Goal: Book appointment/travel/reservation

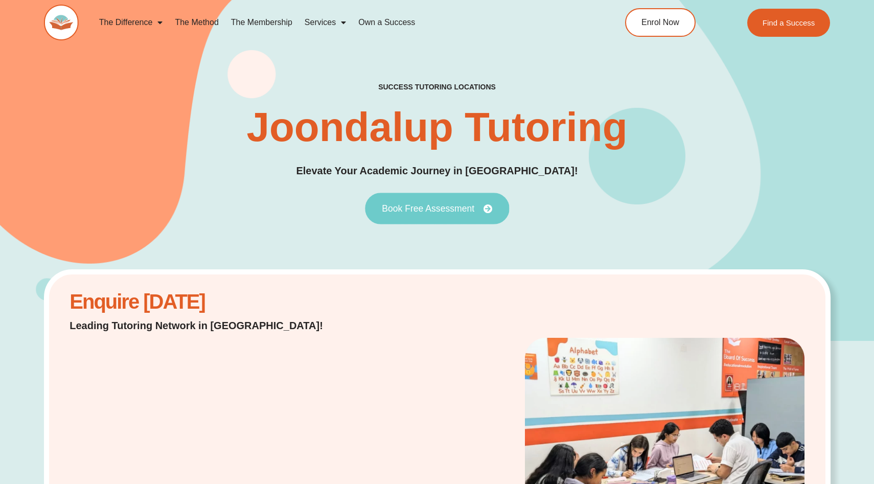
click at [433, 211] on span "Book Free Assessment" at bounding box center [428, 208] width 93 height 9
click at [439, 209] on span "Book Free Assessment" at bounding box center [428, 208] width 93 height 9
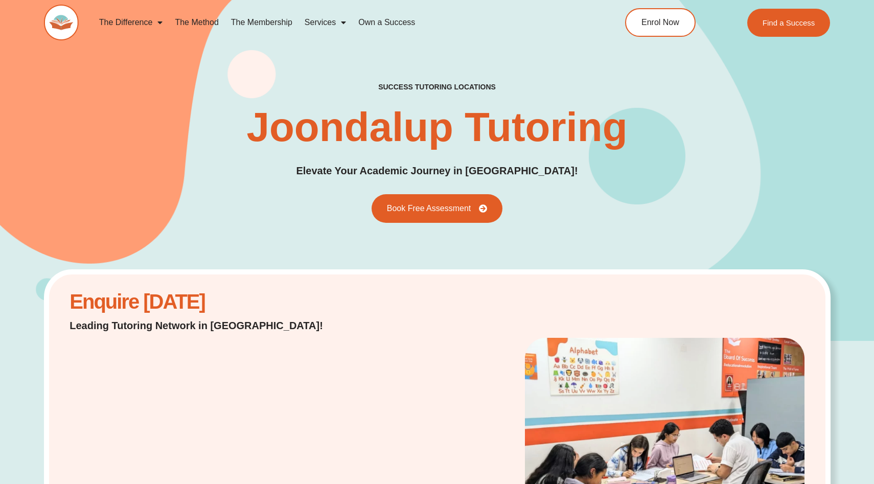
scroll to position [8, 0]
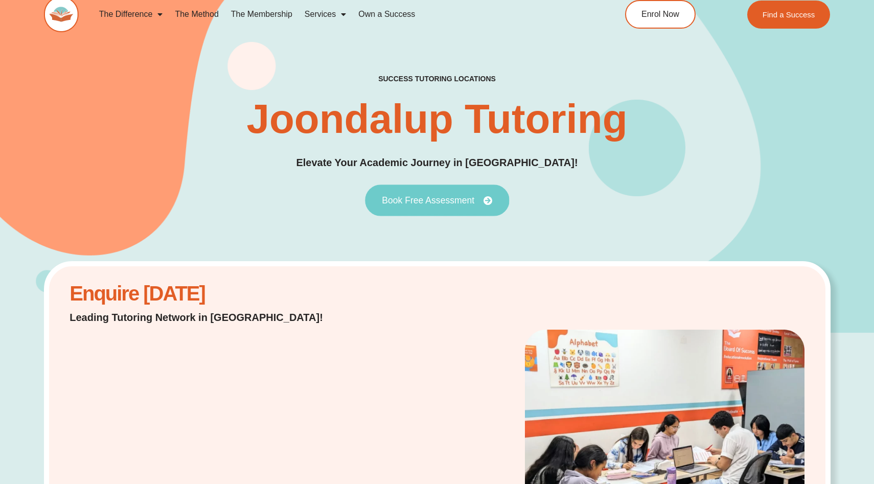
click at [435, 196] on span "Book Free Assessment" at bounding box center [428, 200] width 93 height 9
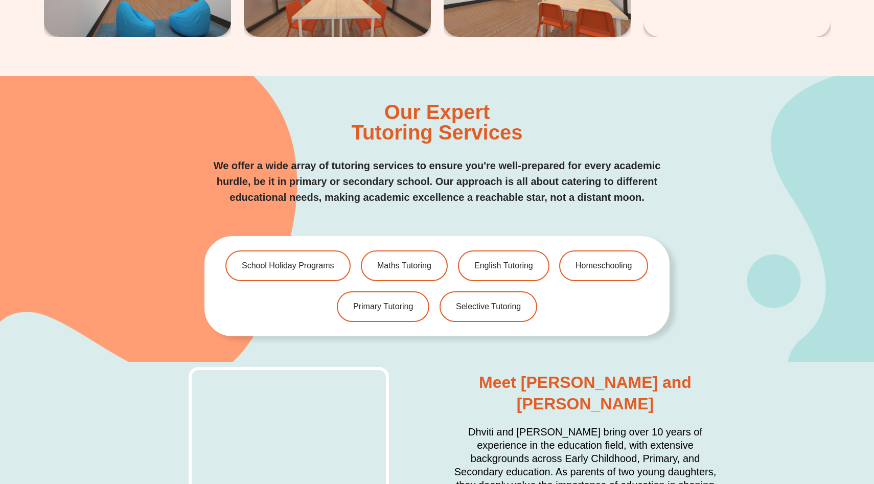
scroll to position [2071, 0]
